Goal: Find specific page/section: Find specific page/section

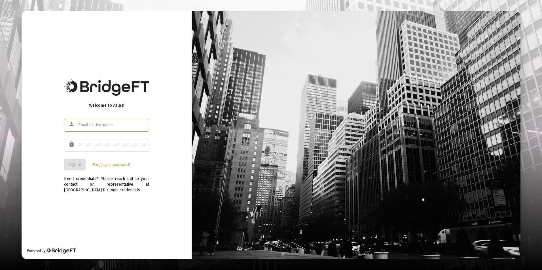
click at [100, 125] on input "text" at bounding box center [112, 125] width 68 height 5
type input "[PERSON_NAME][EMAIL_ADDRESS][DOMAIN_NAME]"
click at [97, 148] on div at bounding box center [112, 145] width 68 height 14
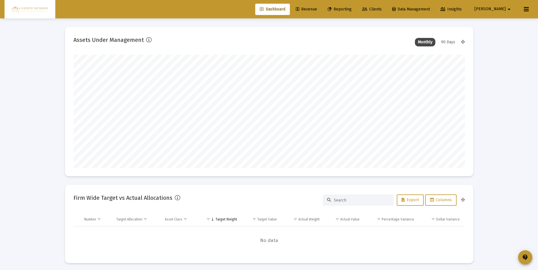
scroll to position [113, 211]
click at [321, 7] on link "Revenue" at bounding box center [306, 9] width 30 height 11
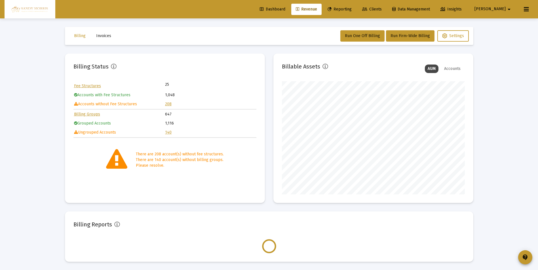
scroll to position [113, 183]
click at [168, 105] on link "208" at bounding box center [168, 104] width 7 height 5
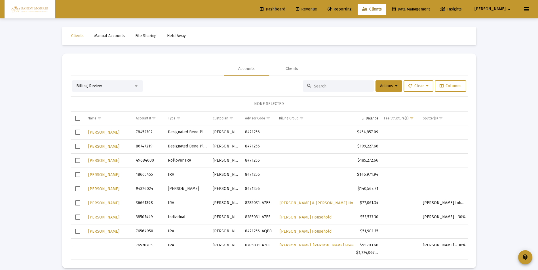
click at [285, 7] on span "Dashboard" at bounding box center [273, 9] width 26 height 5
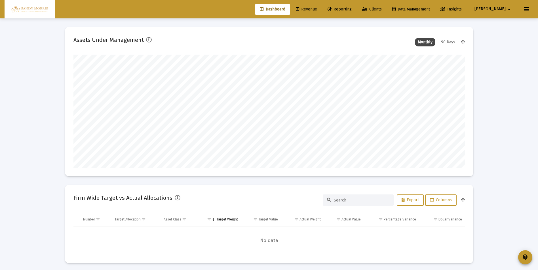
scroll to position [113, 211]
click at [317, 9] on span "Revenue" at bounding box center [306, 9] width 21 height 5
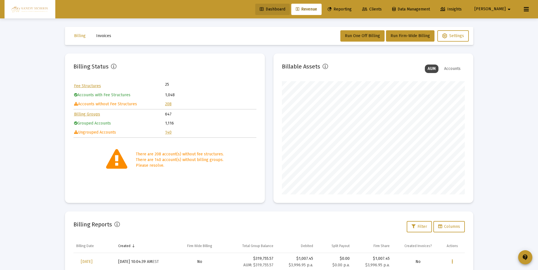
click at [285, 9] on span "Dashboard" at bounding box center [273, 9] width 26 height 5
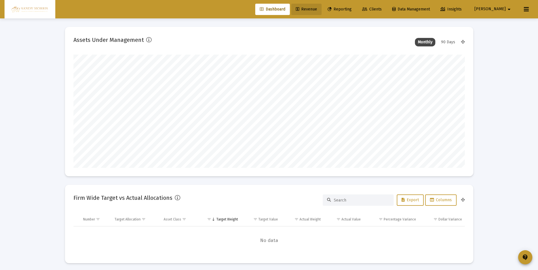
click at [317, 9] on span "Revenue" at bounding box center [306, 9] width 21 height 5
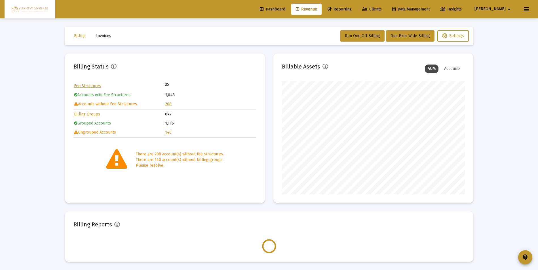
scroll to position [113, 183]
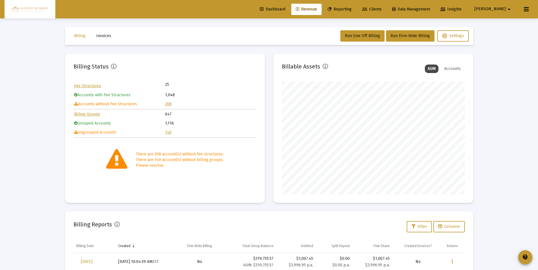
click at [285, 9] on span "Dashboard" at bounding box center [273, 9] width 26 height 5
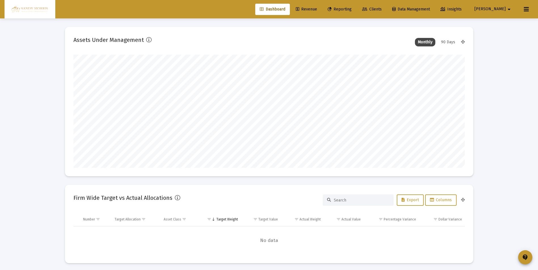
scroll to position [113, 211]
